Goal: Navigation & Orientation: Find specific page/section

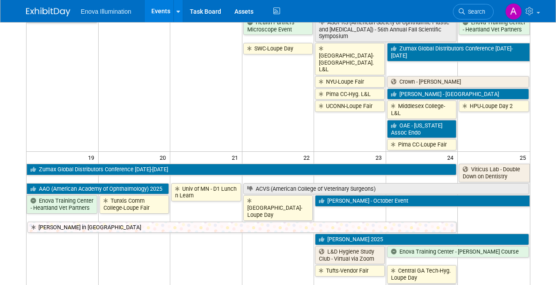
scroll to position [442, 0]
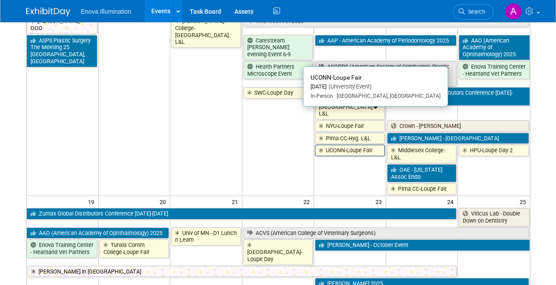
click at [366, 145] on link "UCONN-Loupe Fair" at bounding box center [350, 151] width 70 height 12
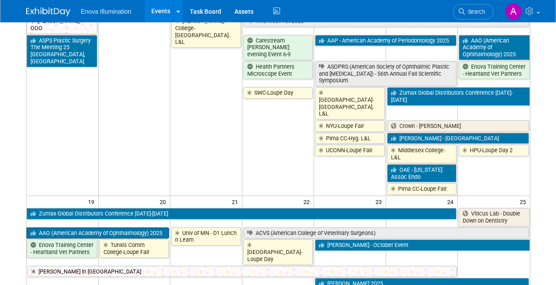
click at [140, 227] on link "AAO (American Academy of Ophthalmology) 2025" at bounding box center [98, 233] width 143 height 12
